Goal: Share content: Share content

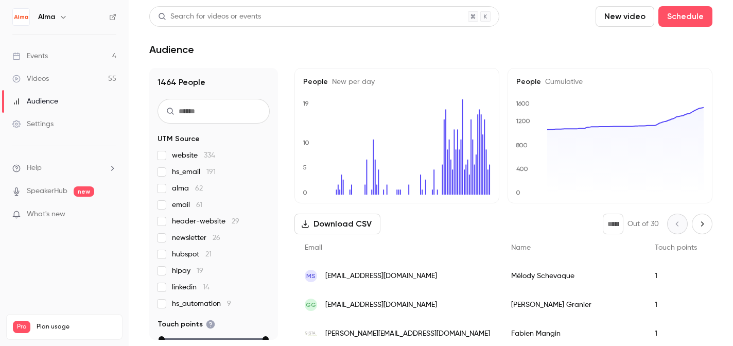
click at [81, 59] on link "Events 4" at bounding box center [64, 56] width 129 height 23
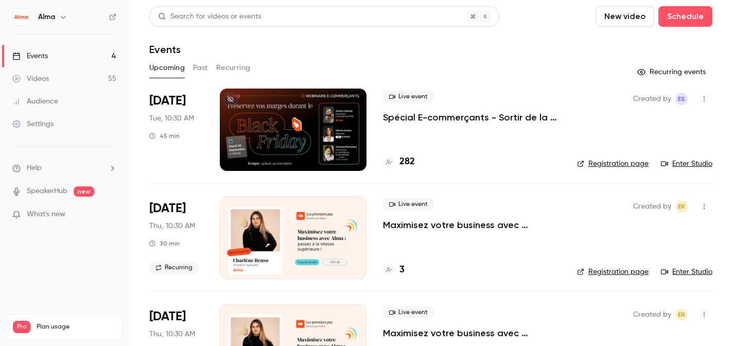
click at [446, 126] on div "Live event Spécial E-commerçants - Sortir de la guerre des prix et préserver se…" at bounding box center [472, 130] width 178 height 82
click at [421, 100] on span "Live event" at bounding box center [408, 97] width 51 height 12
click at [412, 112] on p "Spécial E-commerçants - Sortir de la guerre des prix et préserver ses marges pe…" at bounding box center [472, 117] width 178 height 12
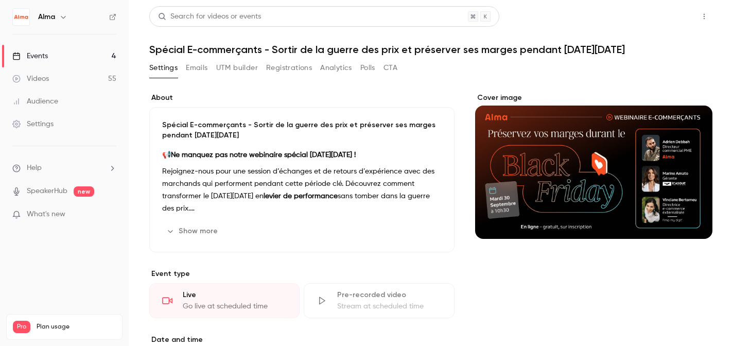
click at [664, 11] on button "Share" at bounding box center [667, 16] width 41 height 21
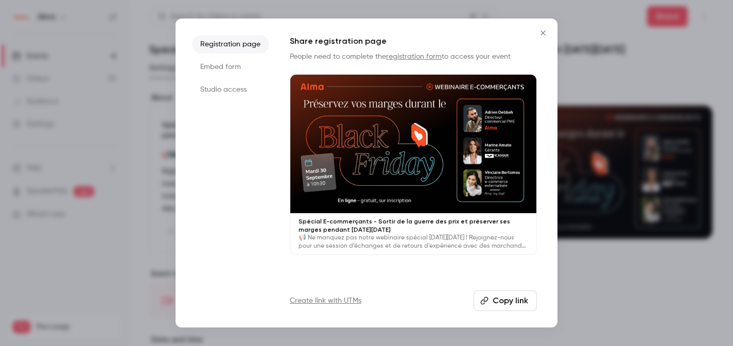
click at [227, 85] on li "Studio access" at bounding box center [230, 89] width 77 height 19
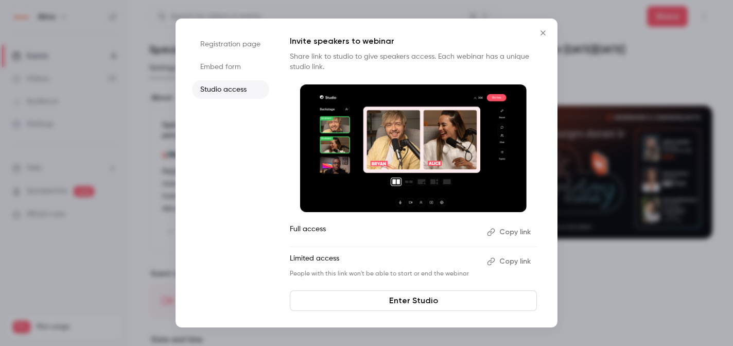
click at [511, 260] on button "Copy link" at bounding box center [510, 261] width 54 height 16
